Goal: Download file/media

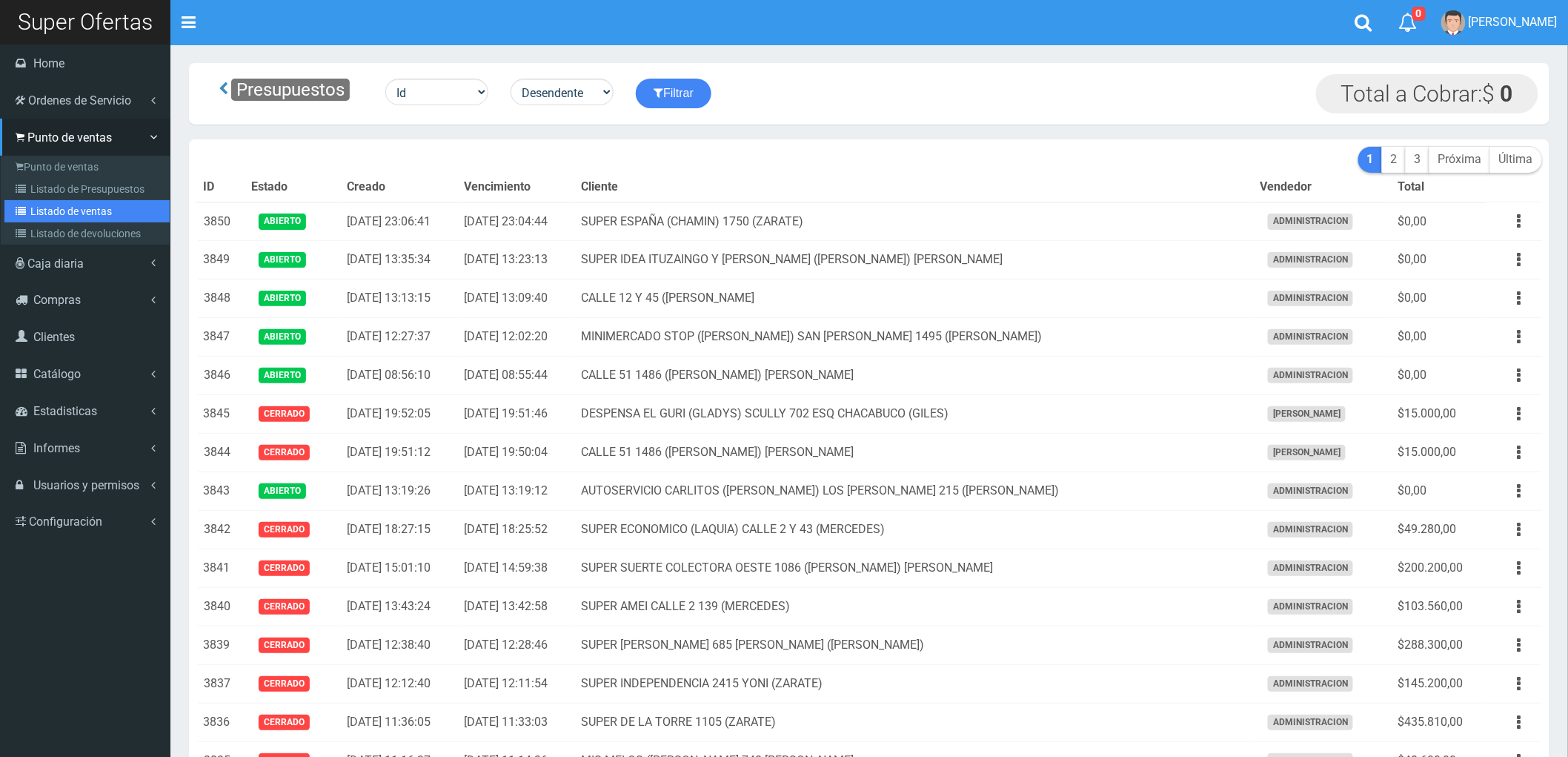
click at [53, 209] on link "Listado de ventas" at bounding box center [86, 211] width 165 height 22
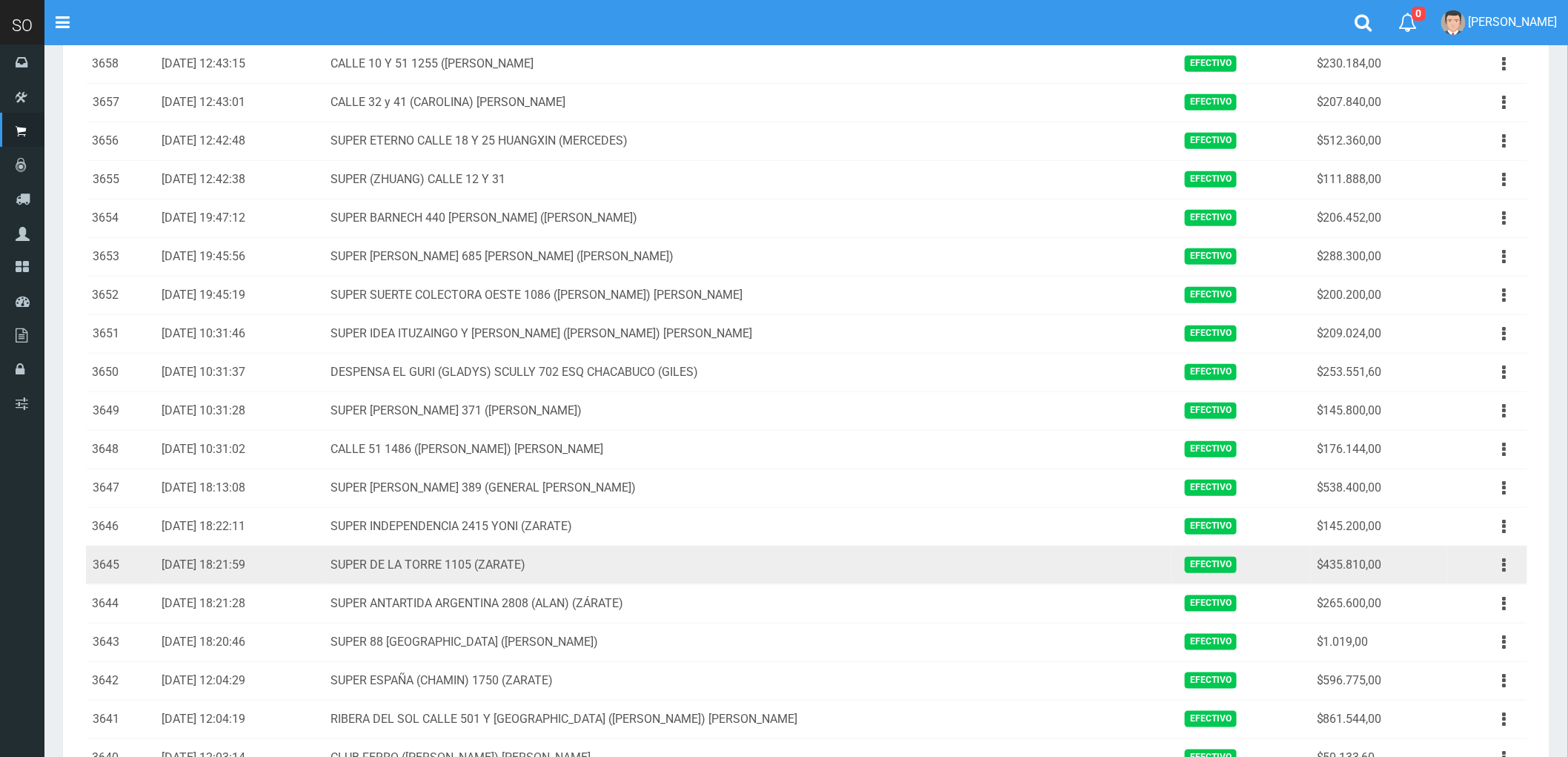
scroll to position [329, 0]
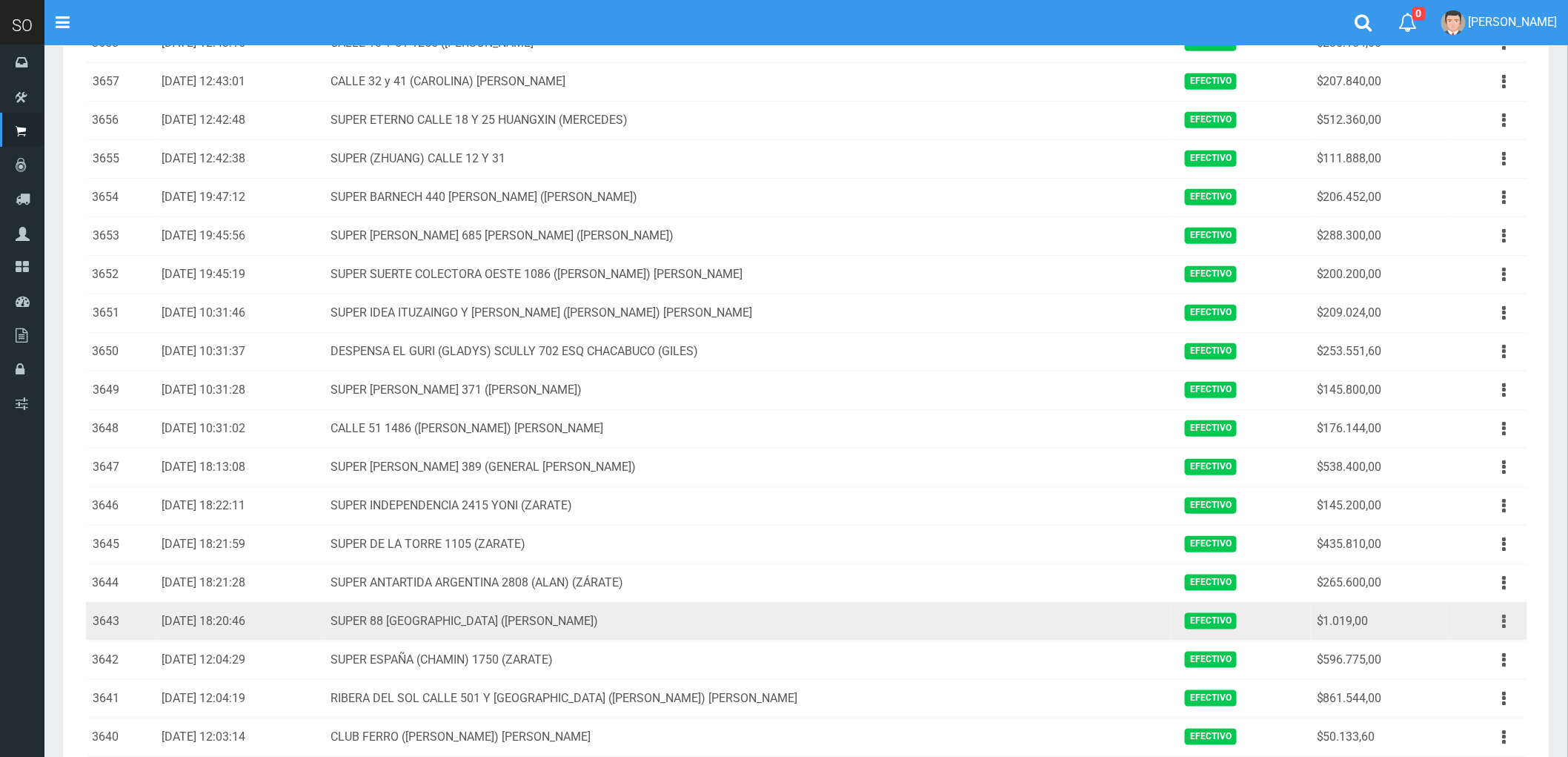
click at [1502, 624] on icon "button" at bounding box center [1504, 622] width 4 height 26
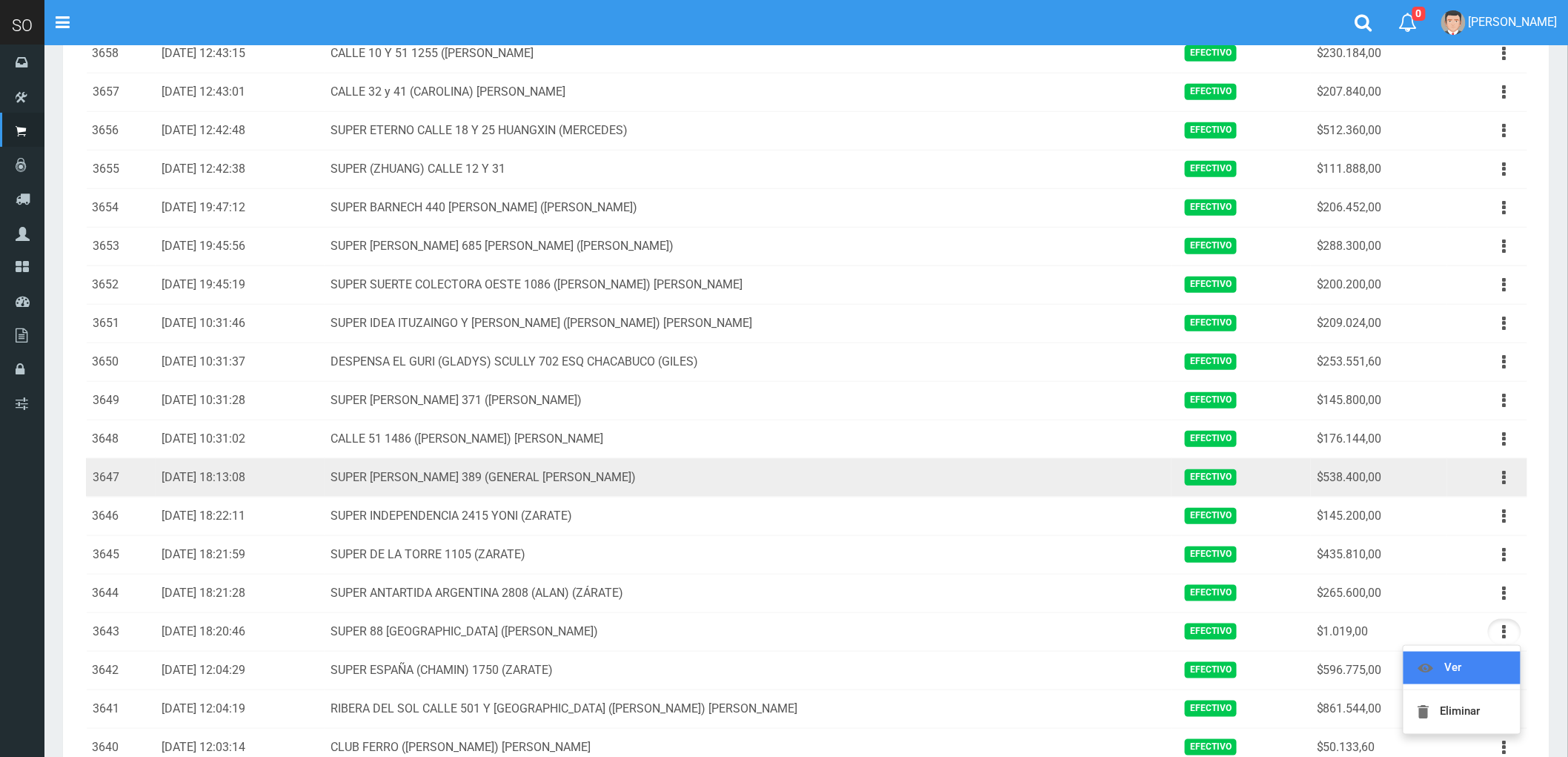
scroll to position [0, 0]
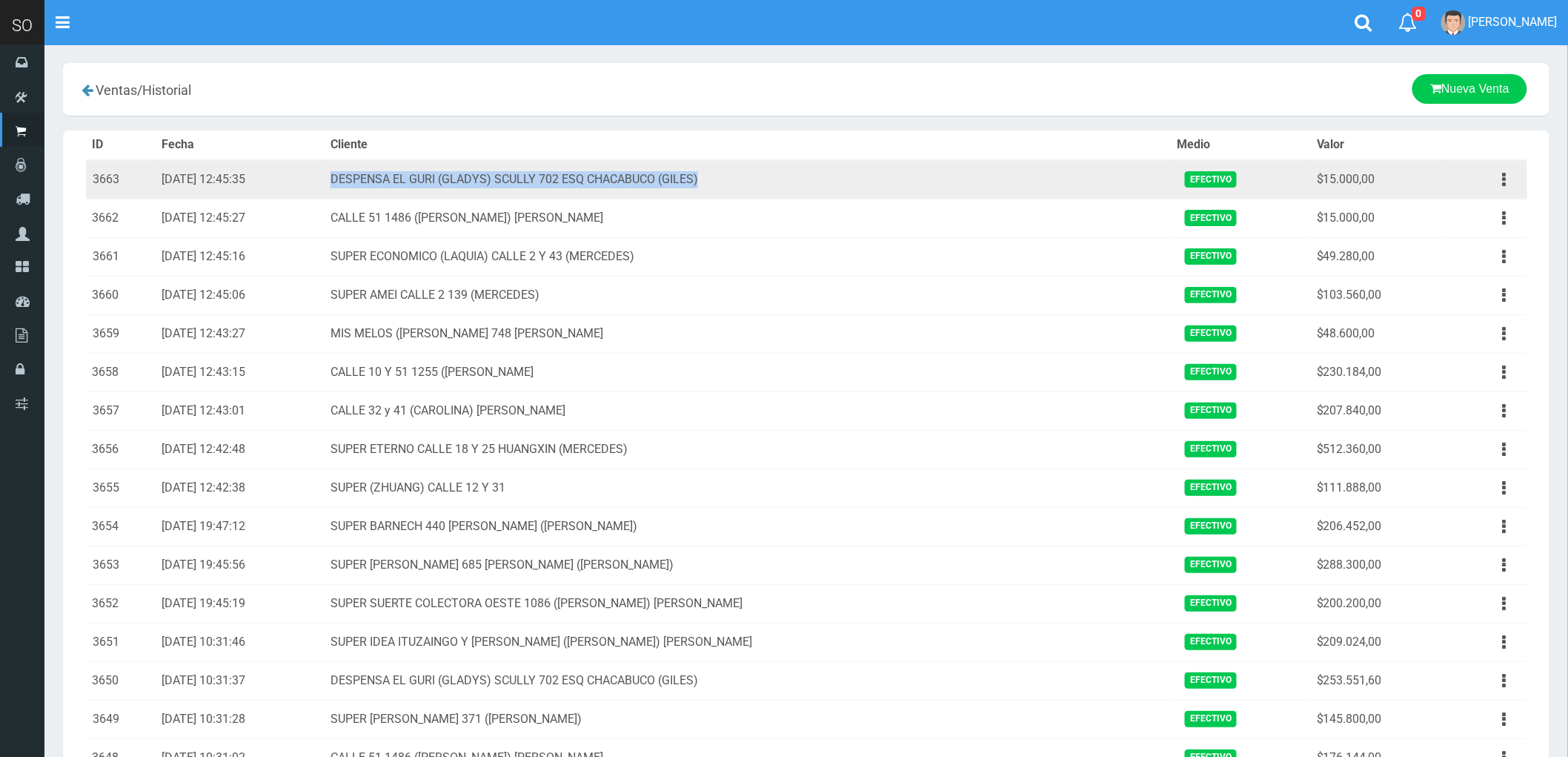
drag, startPoint x: 843, startPoint y: 181, endPoint x: 382, endPoint y: 184, distance: 461.0
click at [382, 184] on td "DESPENSA EL GURI (GLADYS) SCULLY 702 ESQ CHACABUCO (GILES)" at bounding box center [748, 180] width 847 height 39
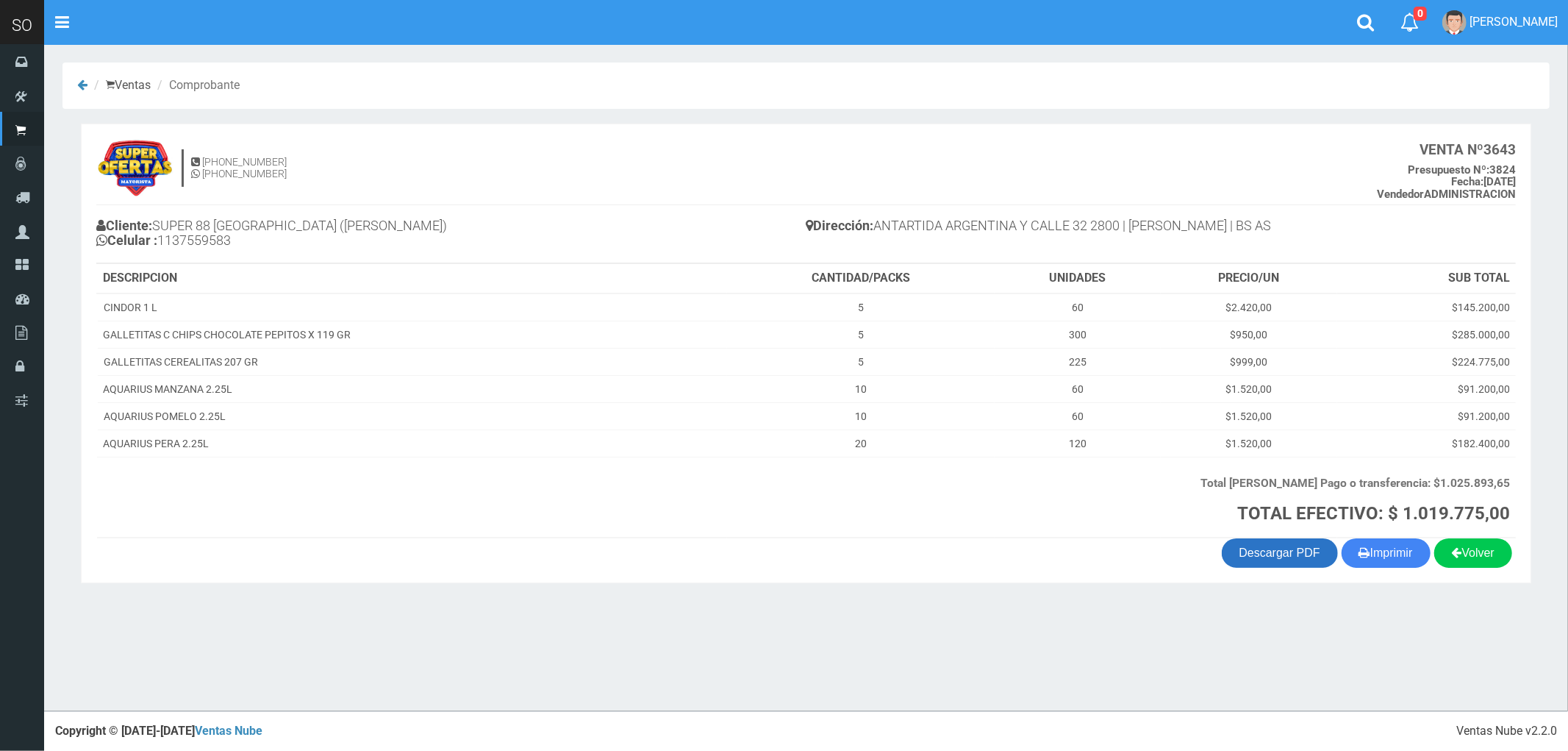
click at [1259, 551] on link "Descargar PDF" at bounding box center [1280, 553] width 116 height 29
